Goal: Task Accomplishment & Management: Manage account settings

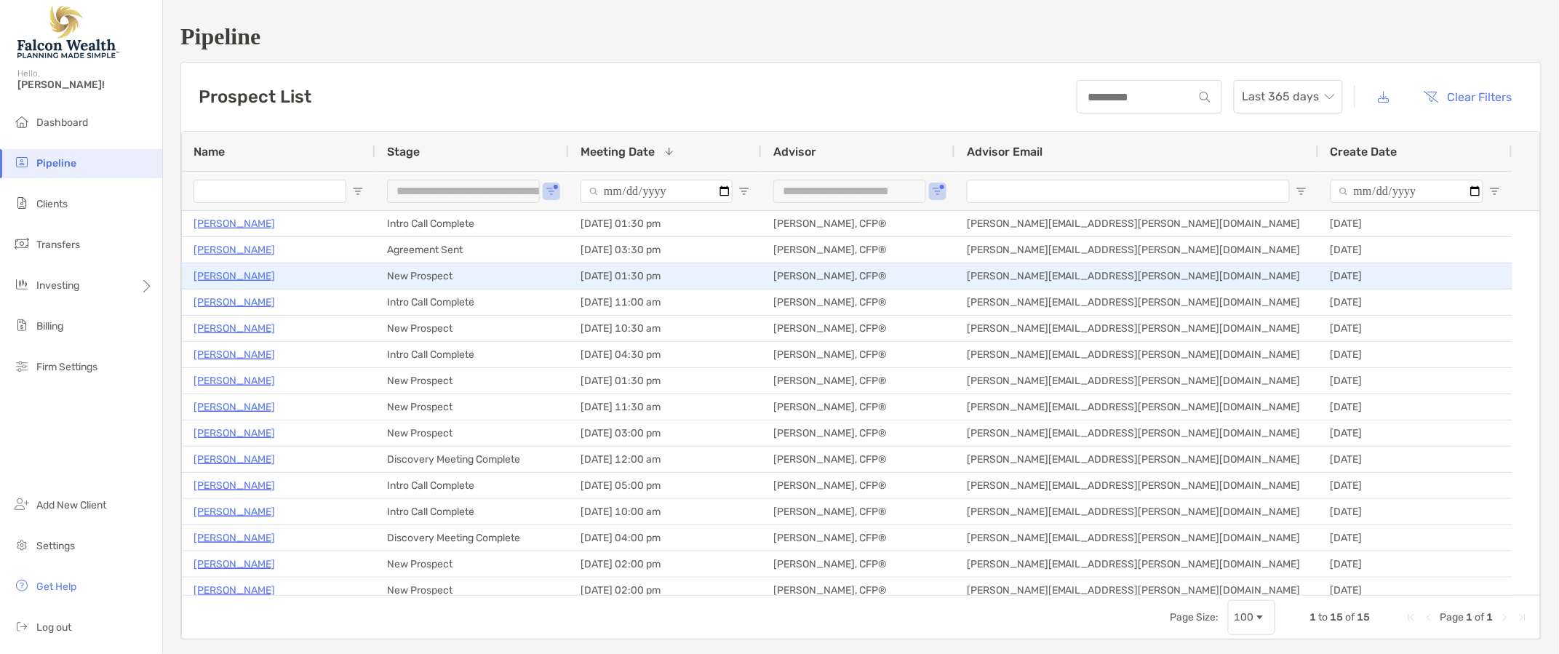
click at [233, 272] on p "[PERSON_NAME]" at bounding box center [233, 276] width 81 height 18
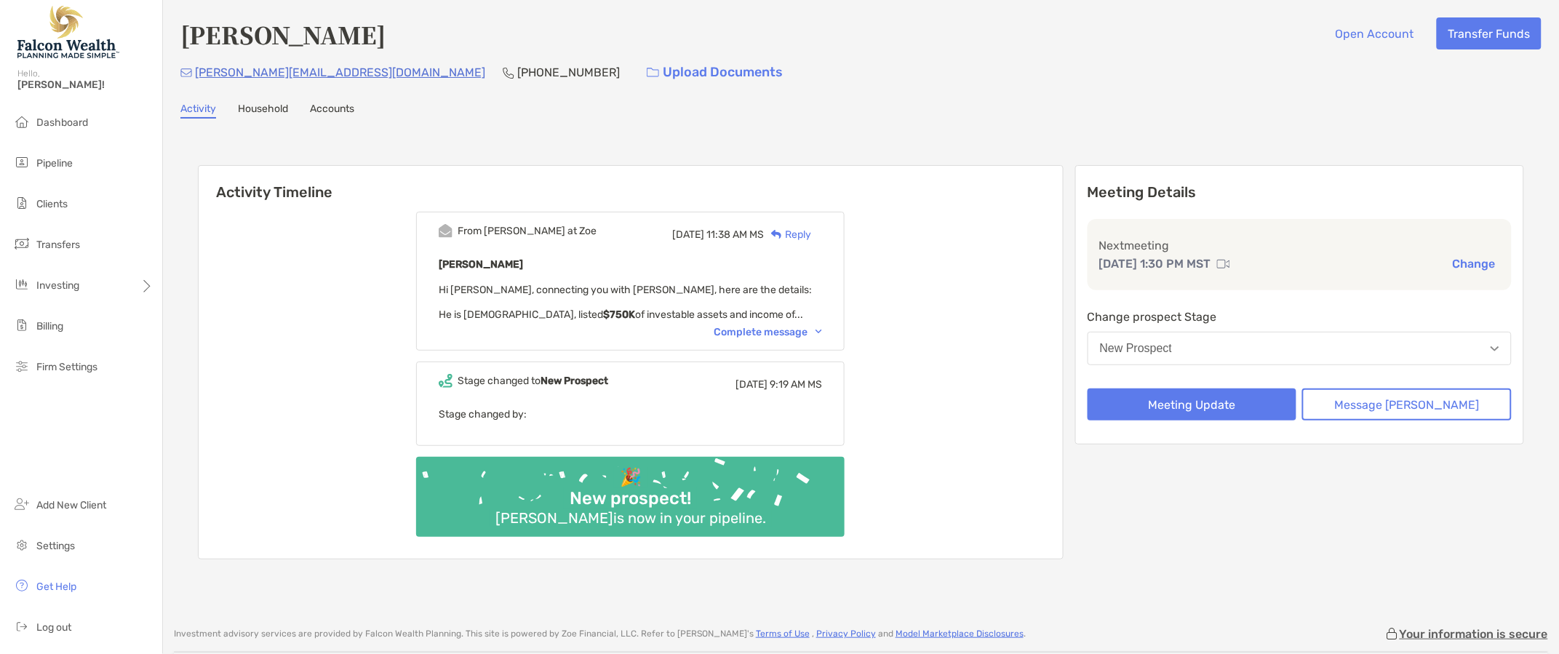
click at [822, 330] on div "Complete message" at bounding box center [768, 332] width 108 height 12
